Goal: Share content: Share content

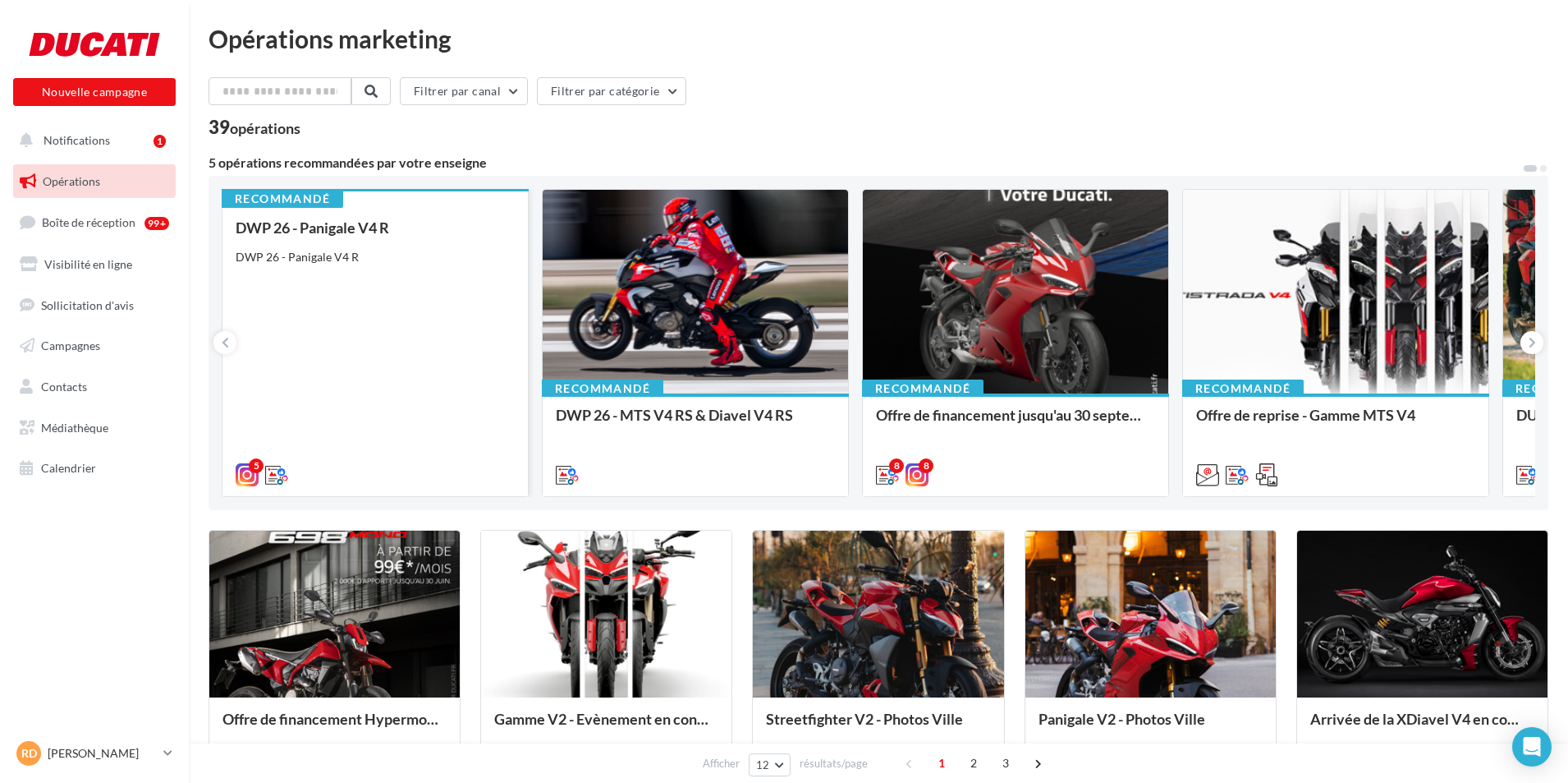
click at [364, 274] on div "DWP 26 - Panigale V4 R DWP 26 - Panigale V4 R" at bounding box center [374, 349] width 279 height 262
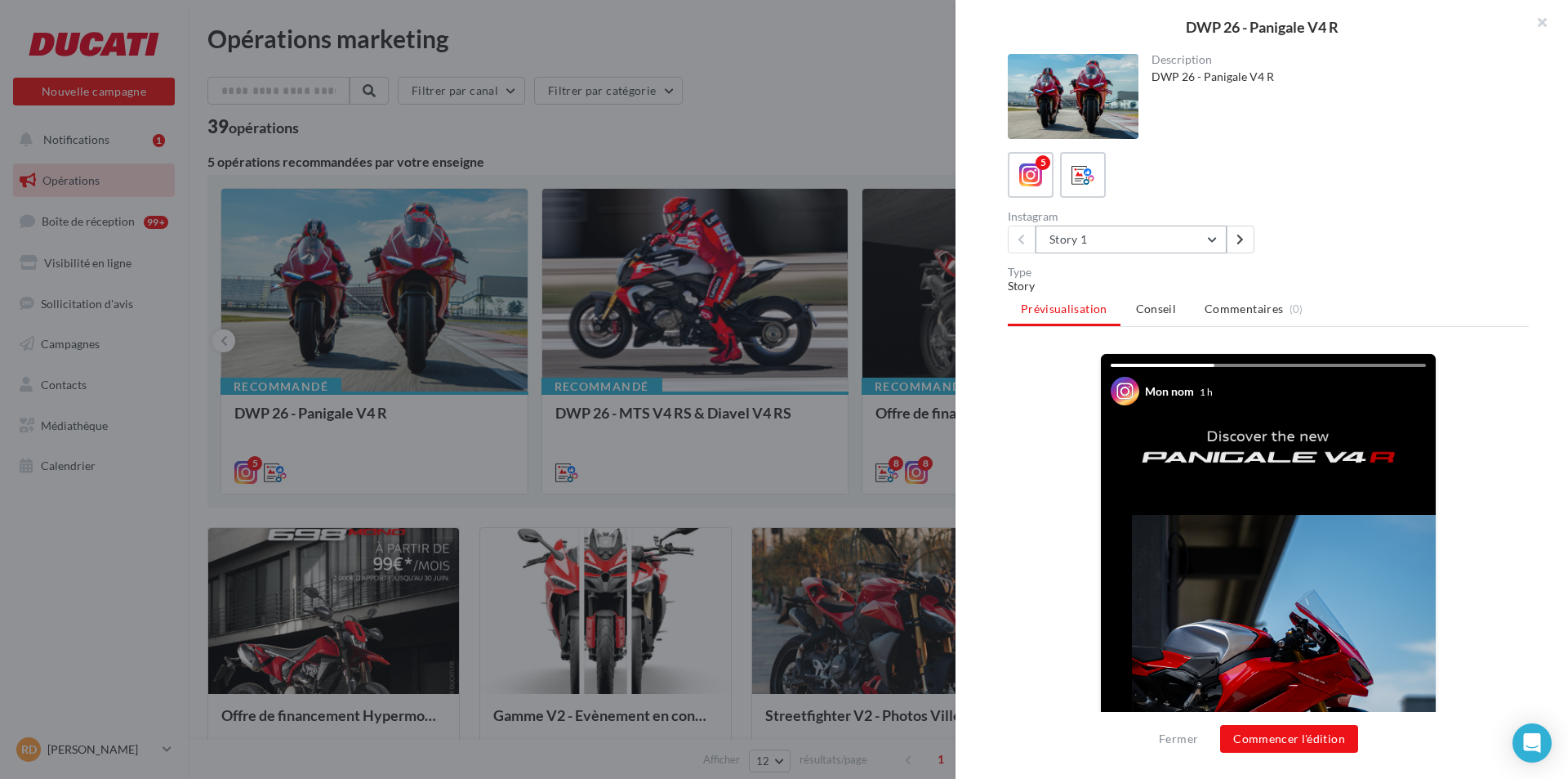
click at [1171, 236] on button "Story 1" at bounding box center [1131, 239] width 191 height 28
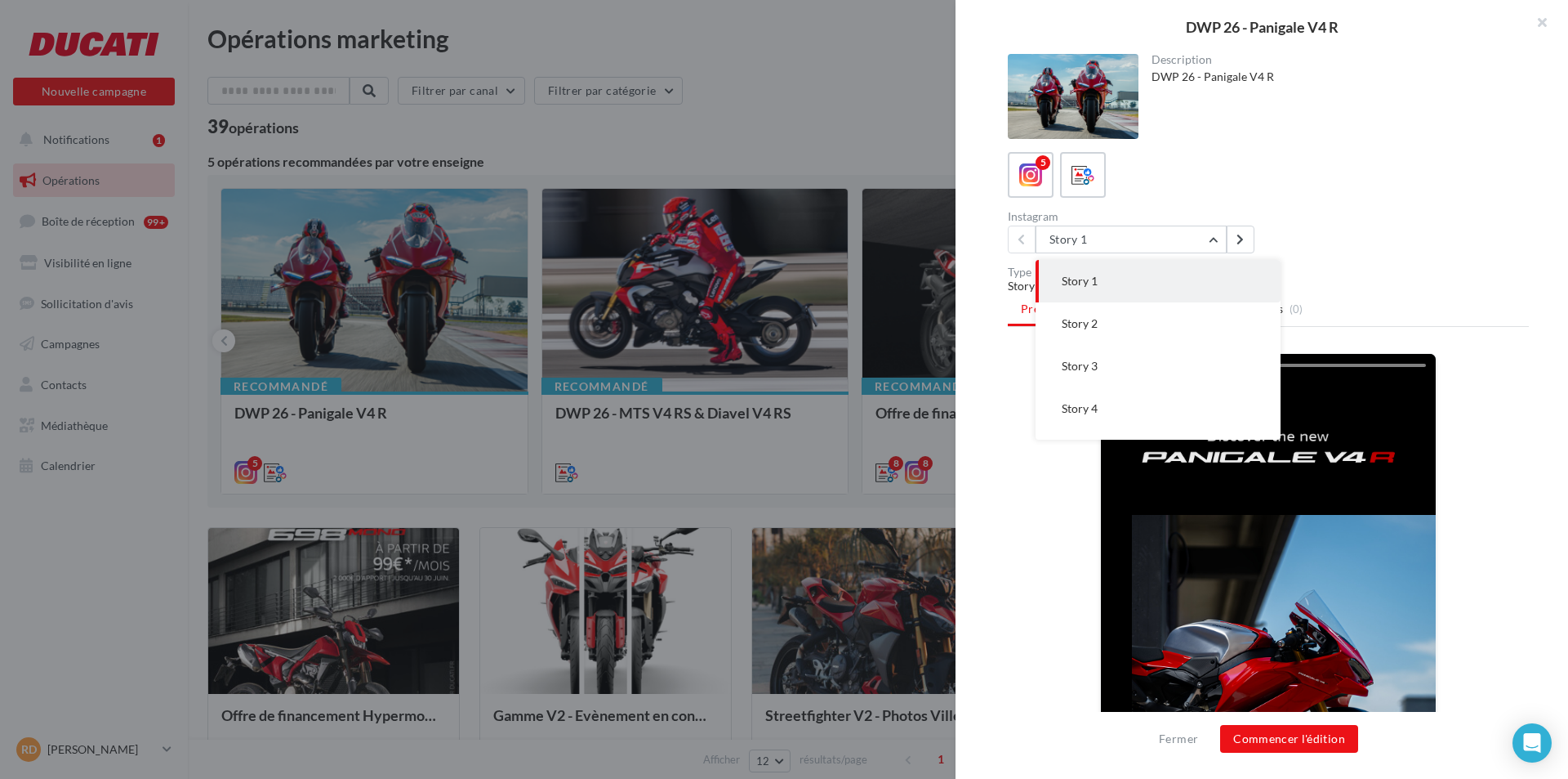
click at [1397, 94] on div "Description DWP 26 - Panigale V4 R" at bounding box center [1268, 96] width 521 height 85
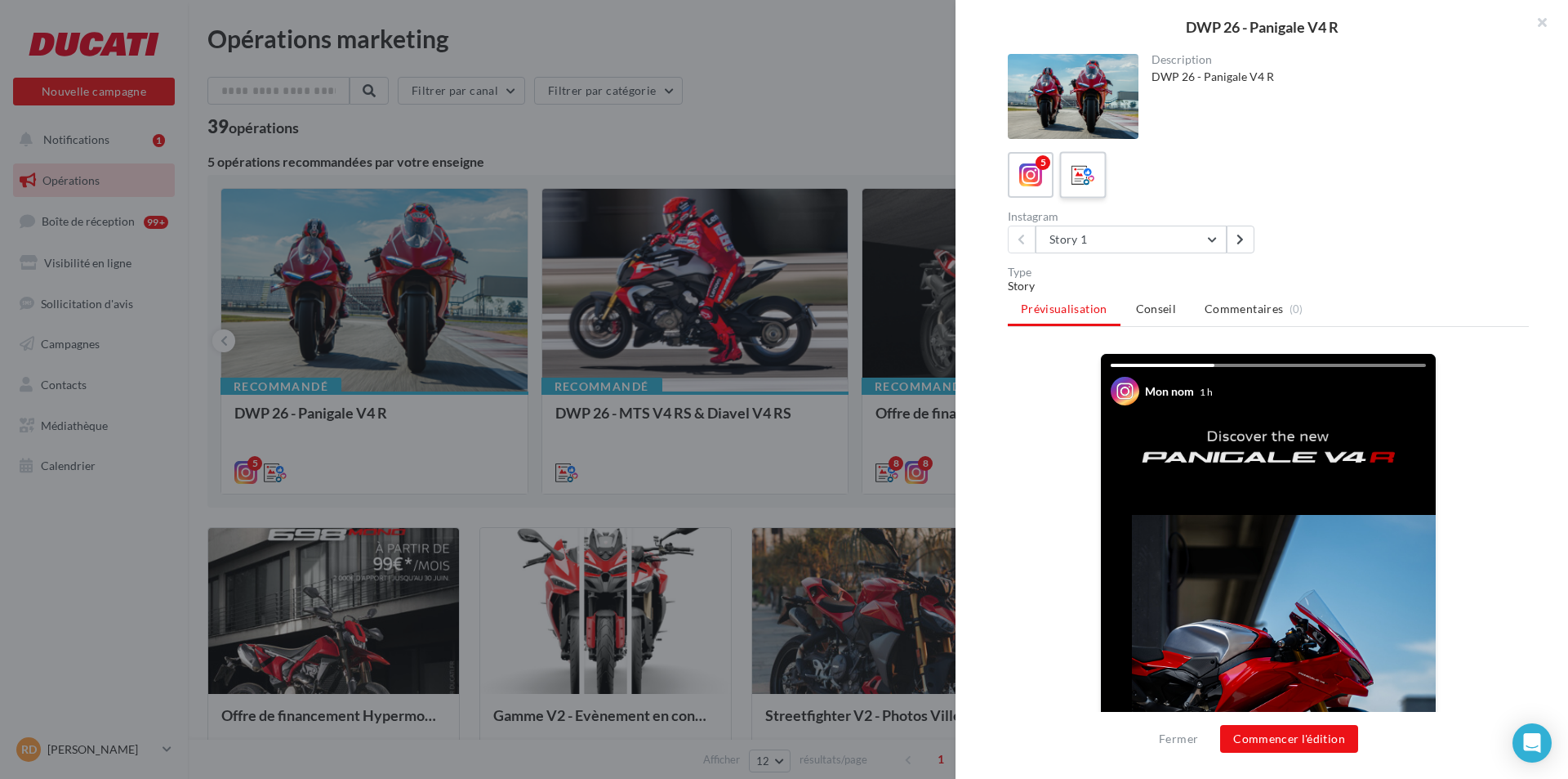
click at [1096, 182] on div at bounding box center [1083, 175] width 30 height 30
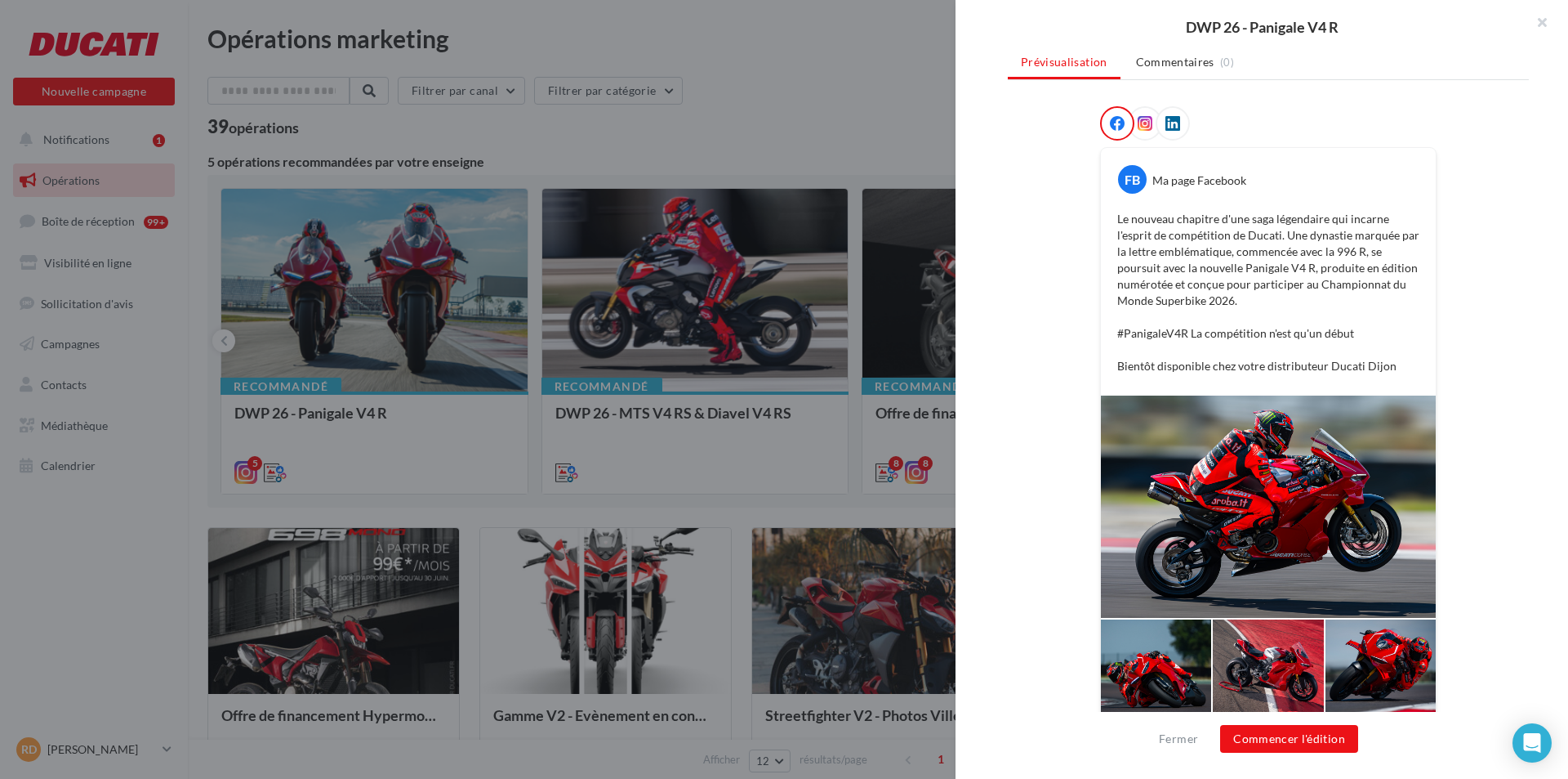
scroll to position [239, 0]
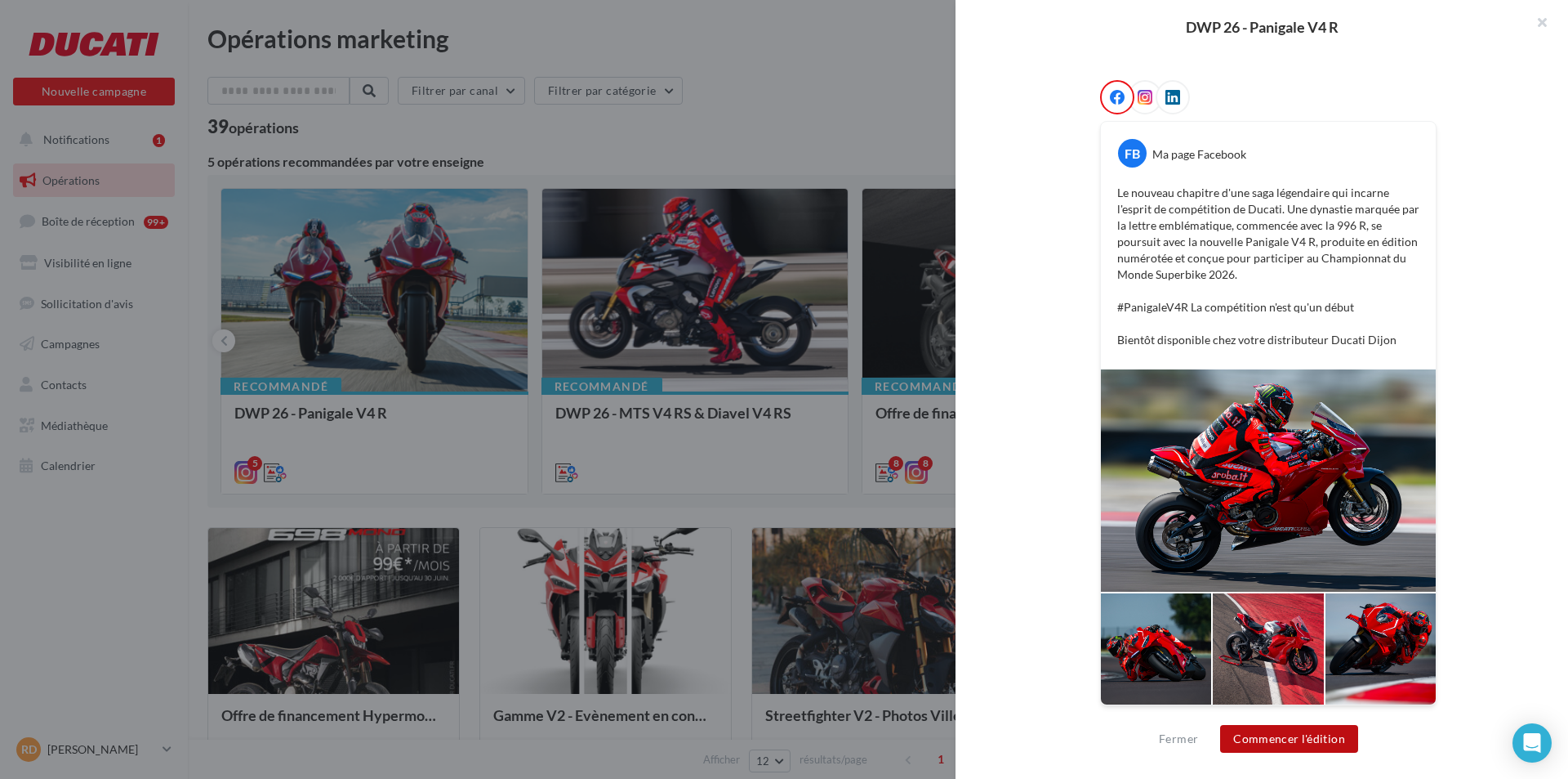
click at [1292, 748] on button "Commencer l'édition" at bounding box center [1290, 738] width 138 height 28
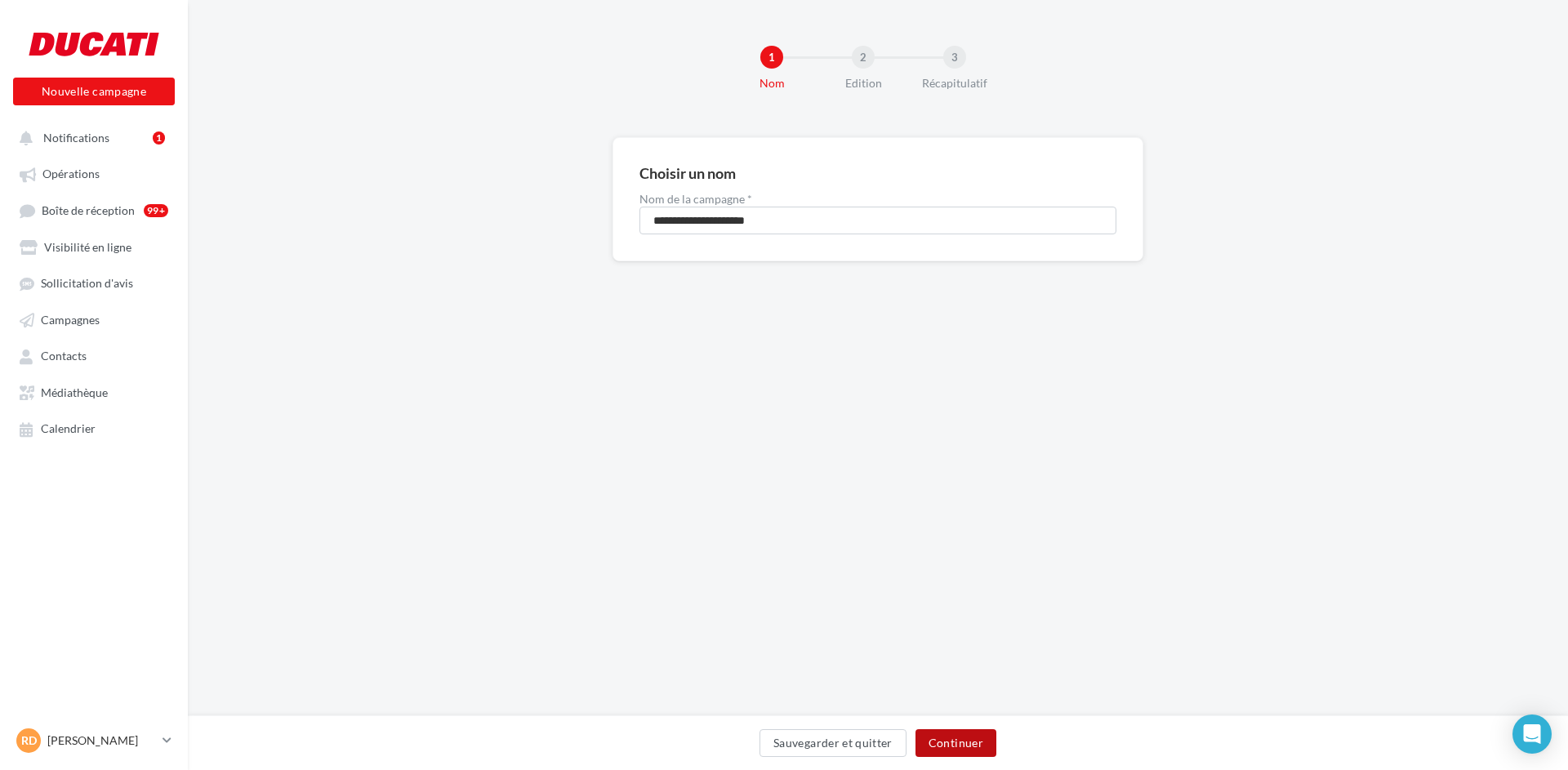
click at [941, 745] on button "Continuer" at bounding box center [956, 743] width 81 height 28
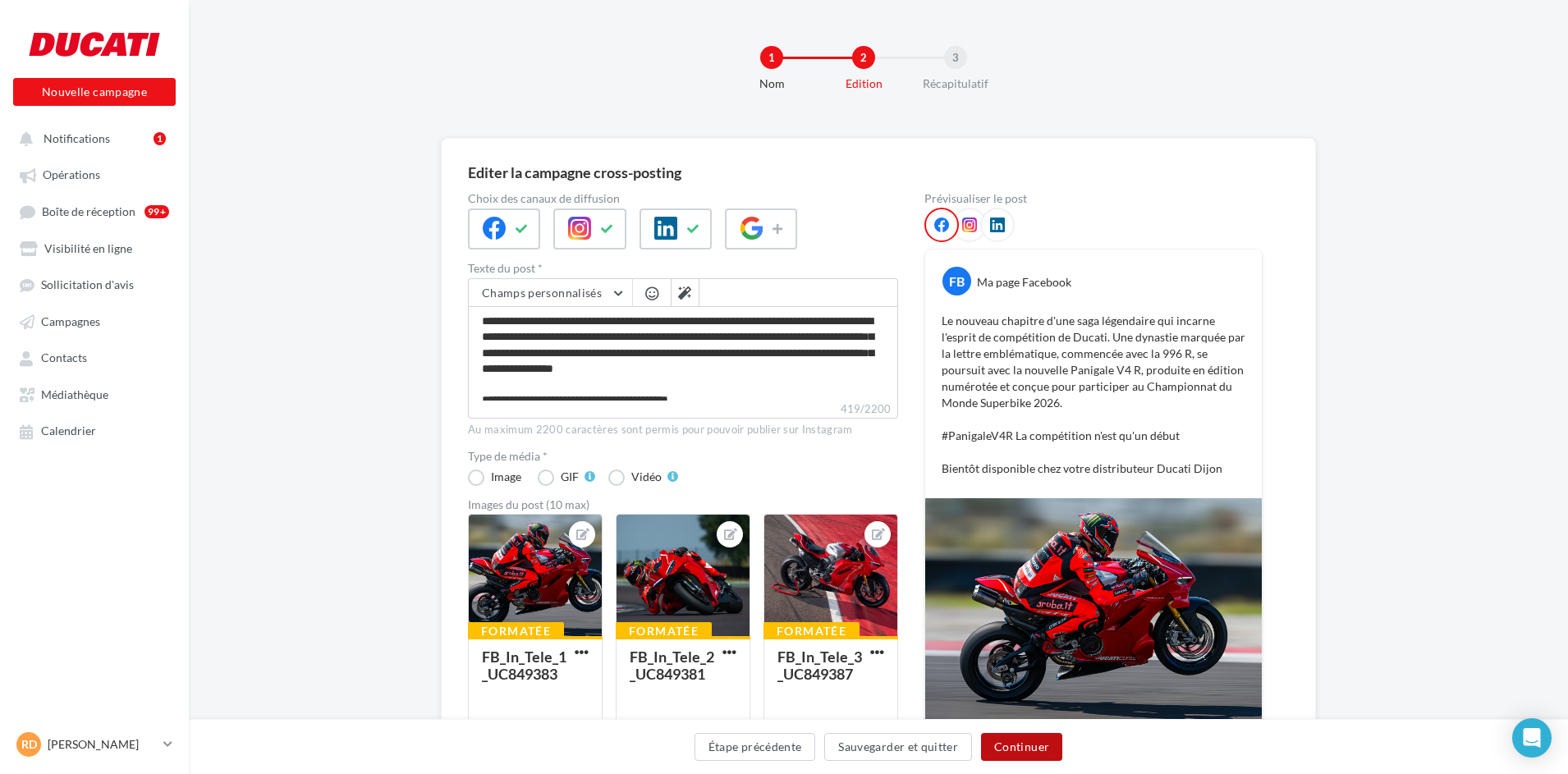
click at [1006, 745] on button "Continuer" at bounding box center [1022, 747] width 82 height 28
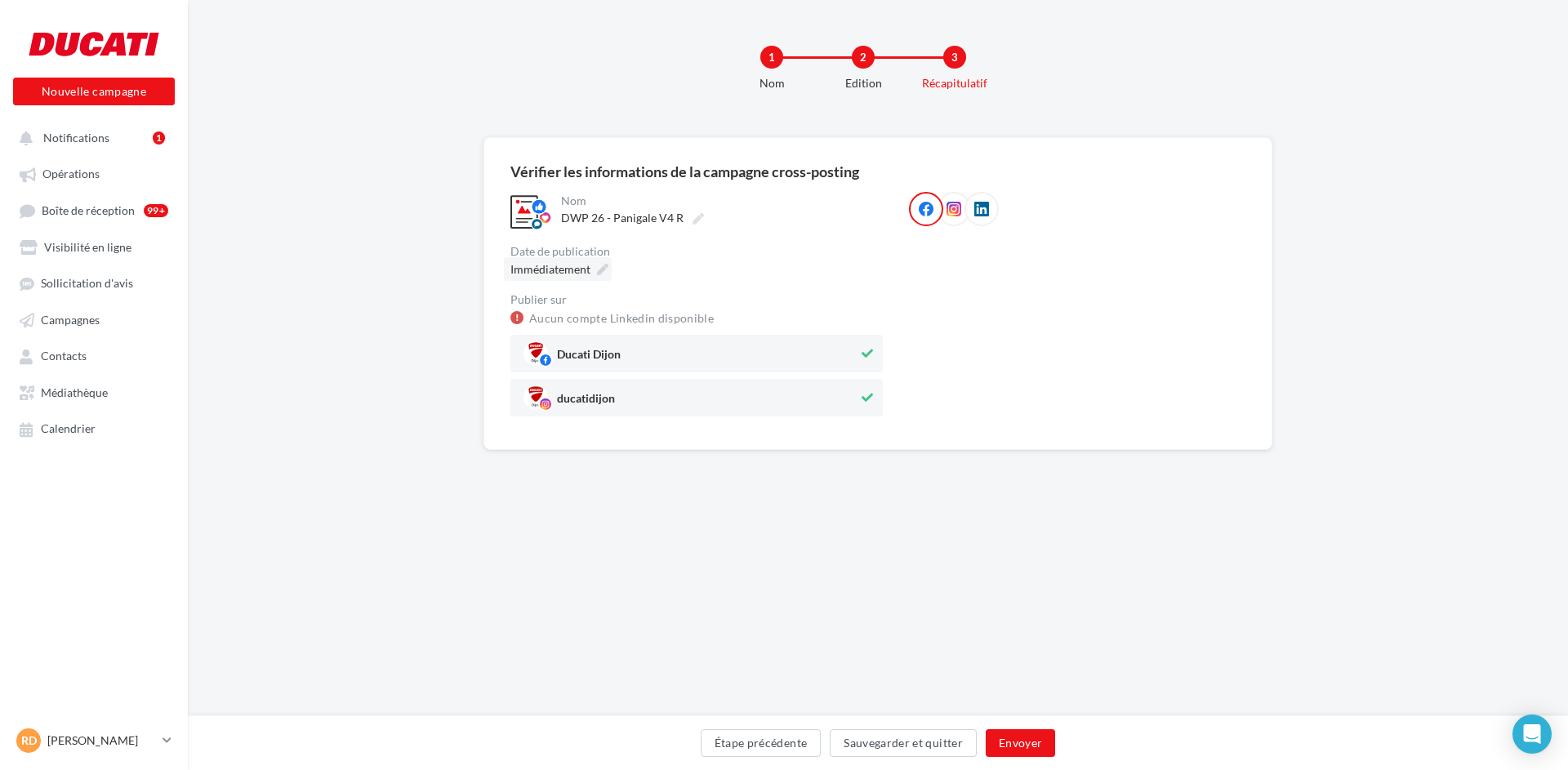
click at [602, 264] on icon at bounding box center [602, 269] width 11 height 11
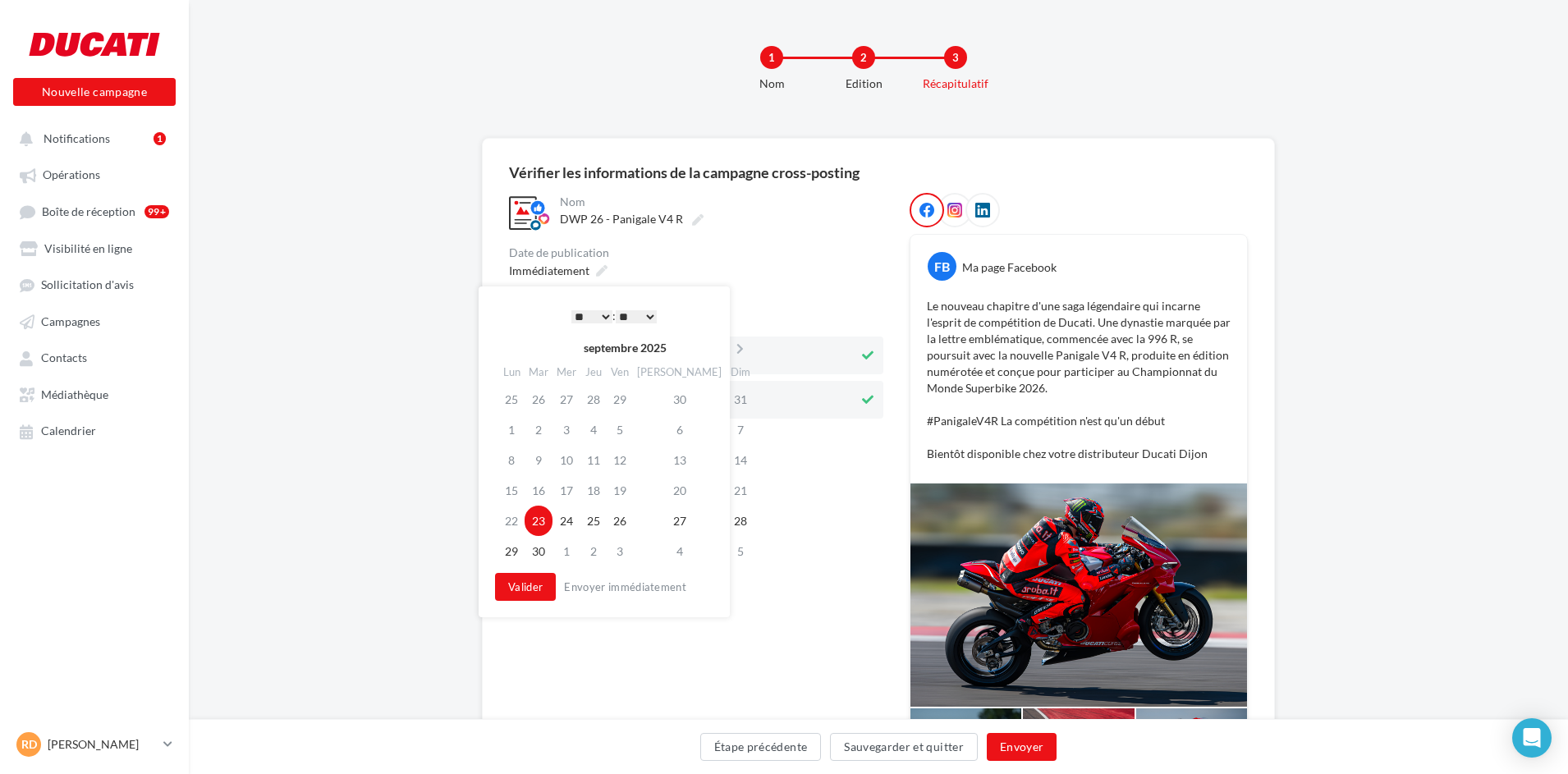
click at [605, 318] on select "* * * * * * * * * * ** ** ** ** ** ** ** ** ** ** ** ** ** **" at bounding box center [592, 316] width 41 height 13
click at [520, 587] on button "Valider" at bounding box center [521, 587] width 61 height 28
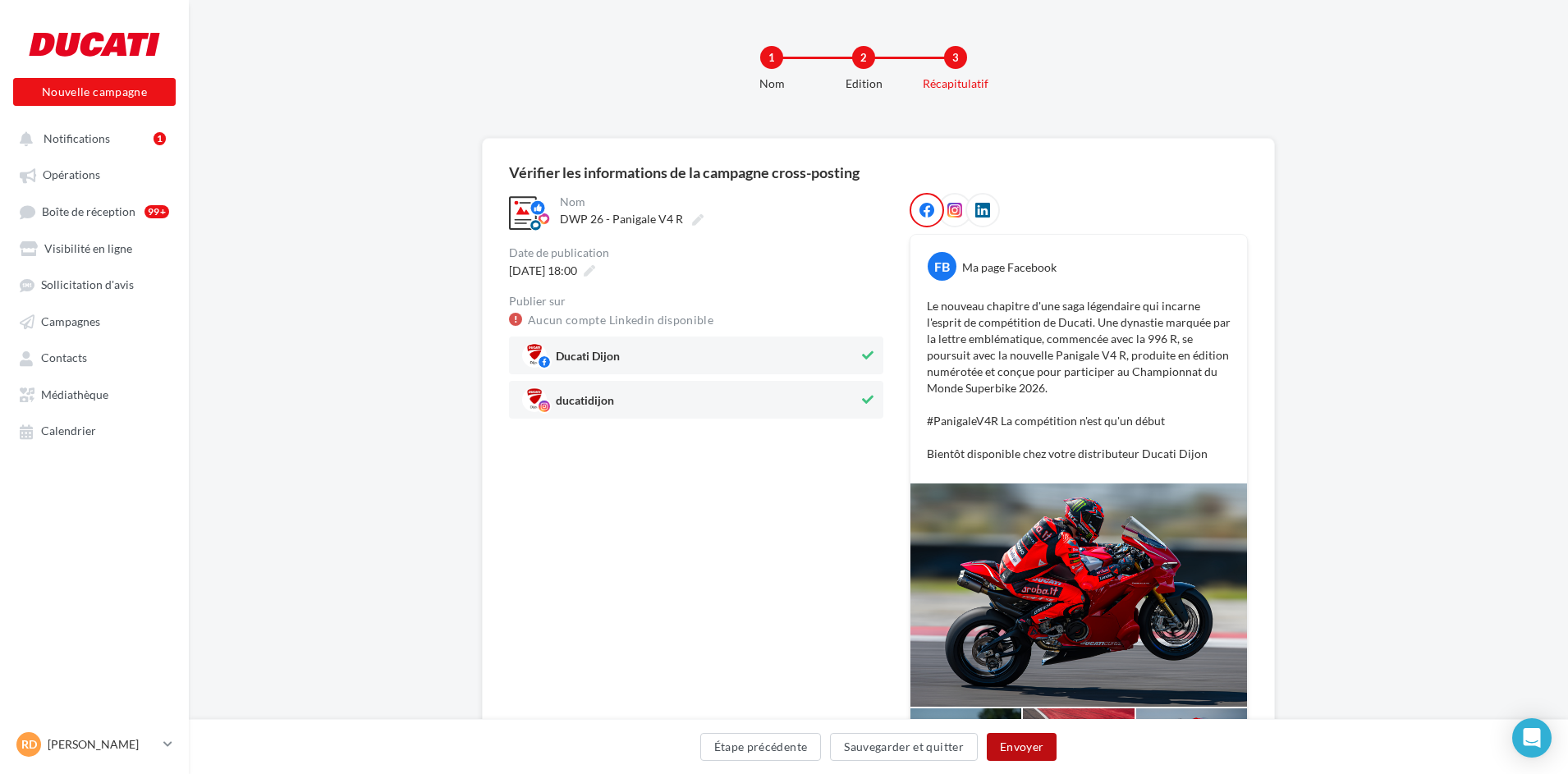
click at [1031, 752] on button "Envoyer" at bounding box center [1022, 747] width 69 height 28
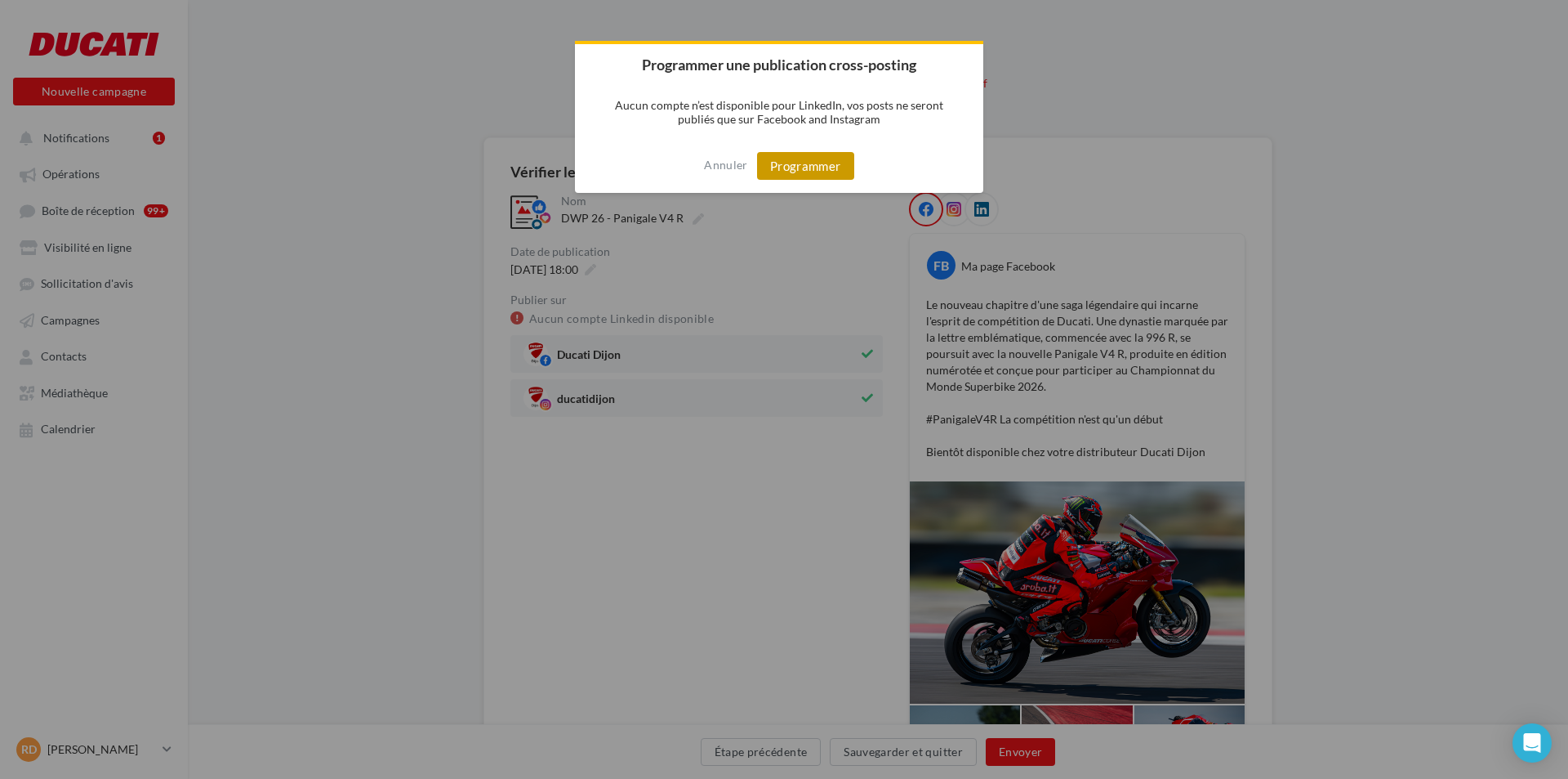
click at [783, 176] on button "Programmer" at bounding box center [806, 166] width 97 height 28
